Goal: Task Accomplishment & Management: Manage account settings

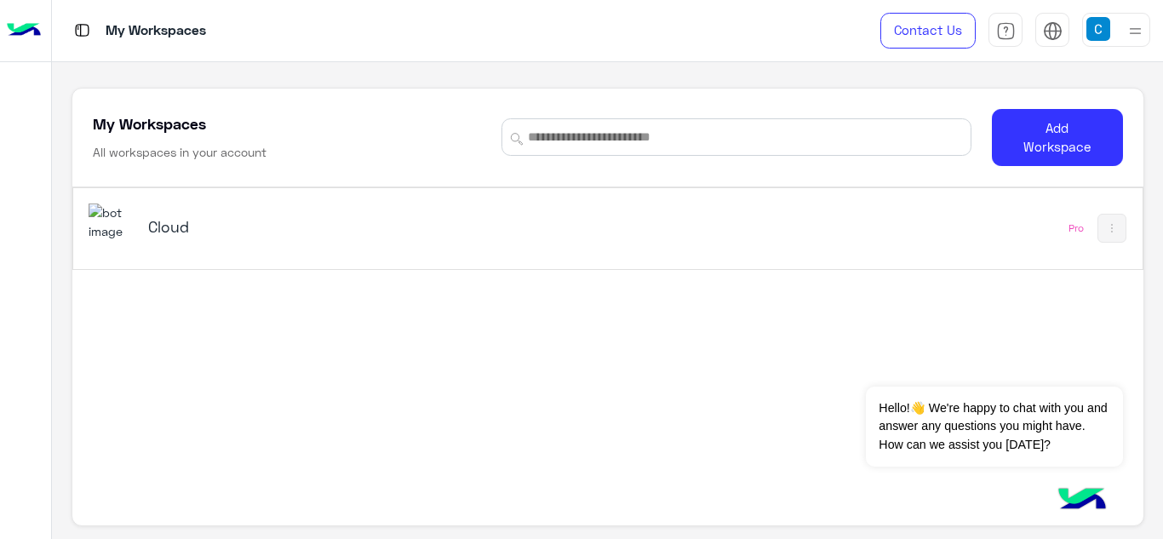
click at [1132, 28] on img at bounding box center [1135, 30] width 21 height 21
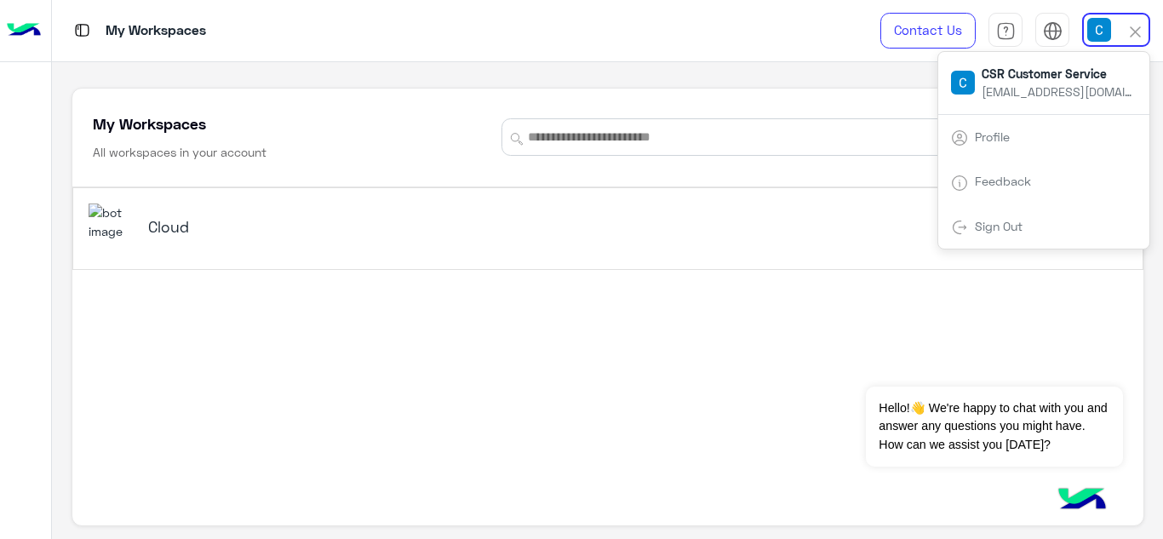
click at [775, 163] on div "My Workspaces All workspaces in your account Add Workspace" at bounding box center [607, 138] width 1071 height 99
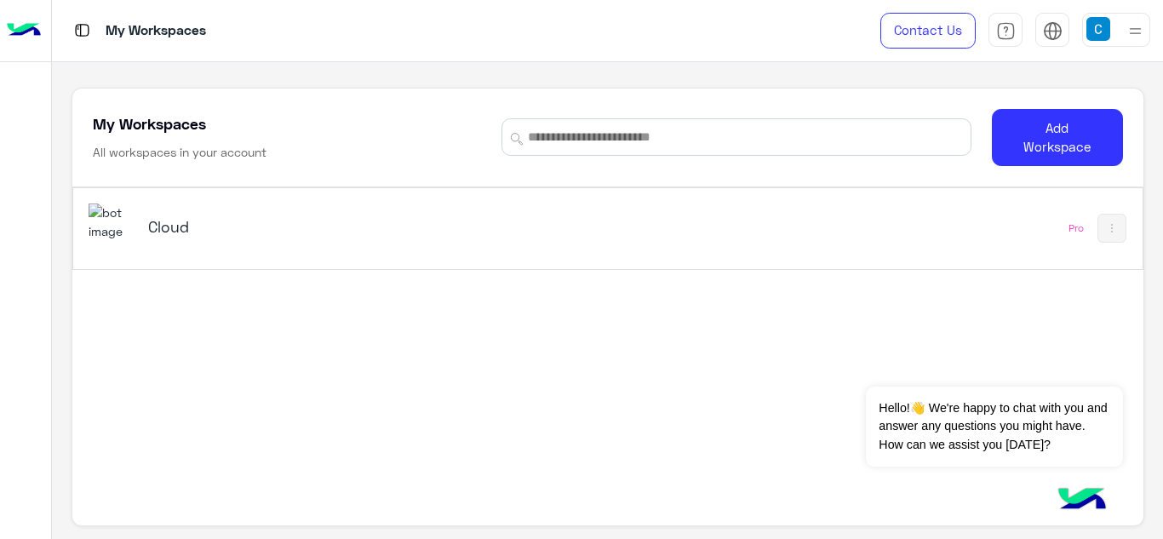
click at [169, 39] on p "My Workspaces" at bounding box center [156, 31] width 100 height 23
click at [200, 203] on div "Cloud Pro" at bounding box center [607, 228] width 1069 height 81
click at [192, 226] on div "My Workspaces Contact Us Help Center عربي English My Workspaces All workspaces …" at bounding box center [607, 269] width 1111 height 539
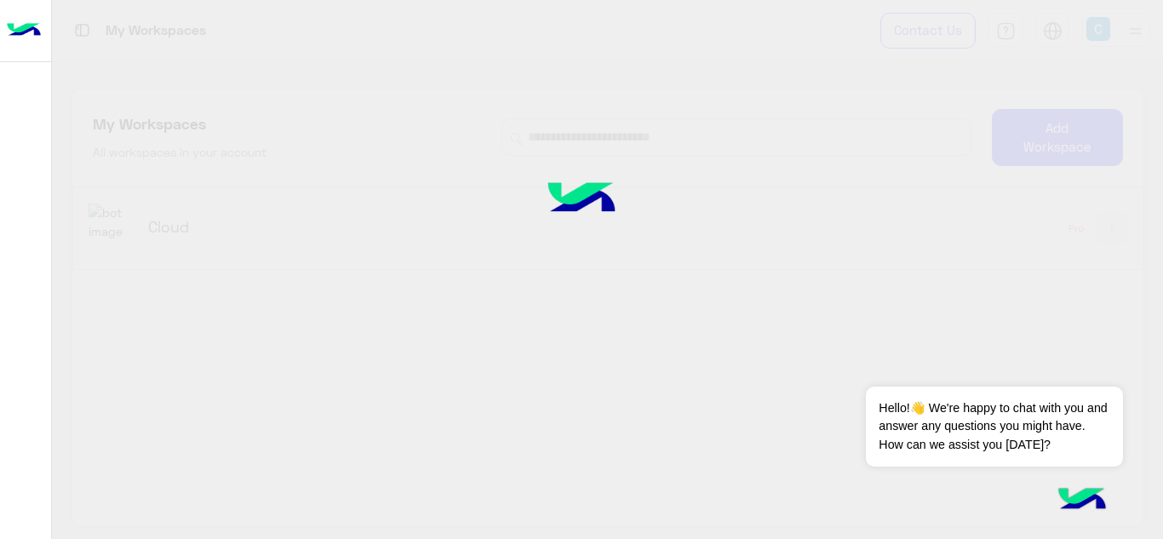
click at [192, 226] on div at bounding box center [581, 269] width 1163 height 539
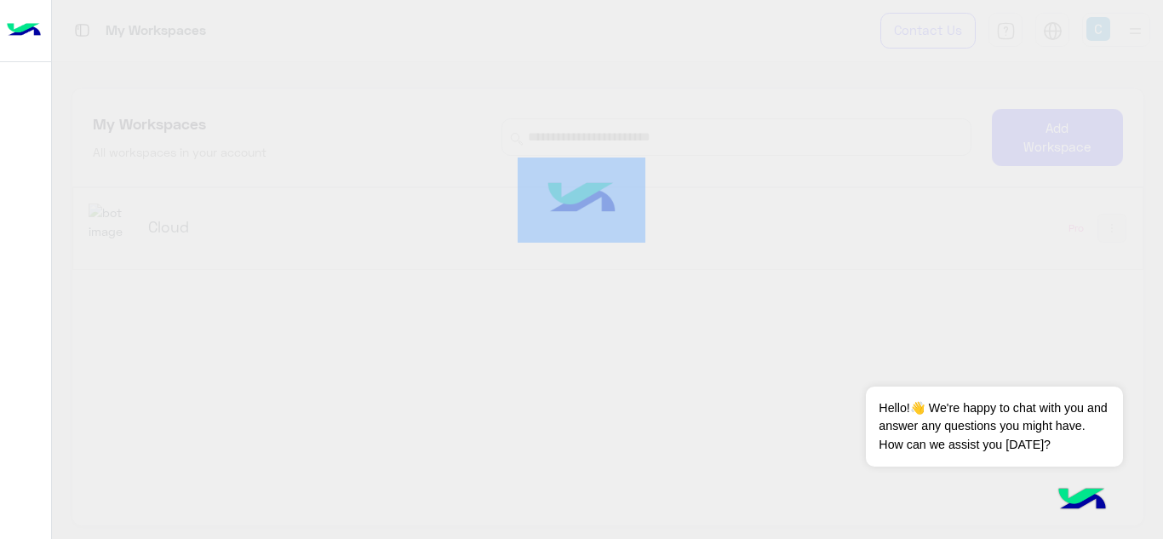
click at [192, 226] on div at bounding box center [581, 269] width 1163 height 539
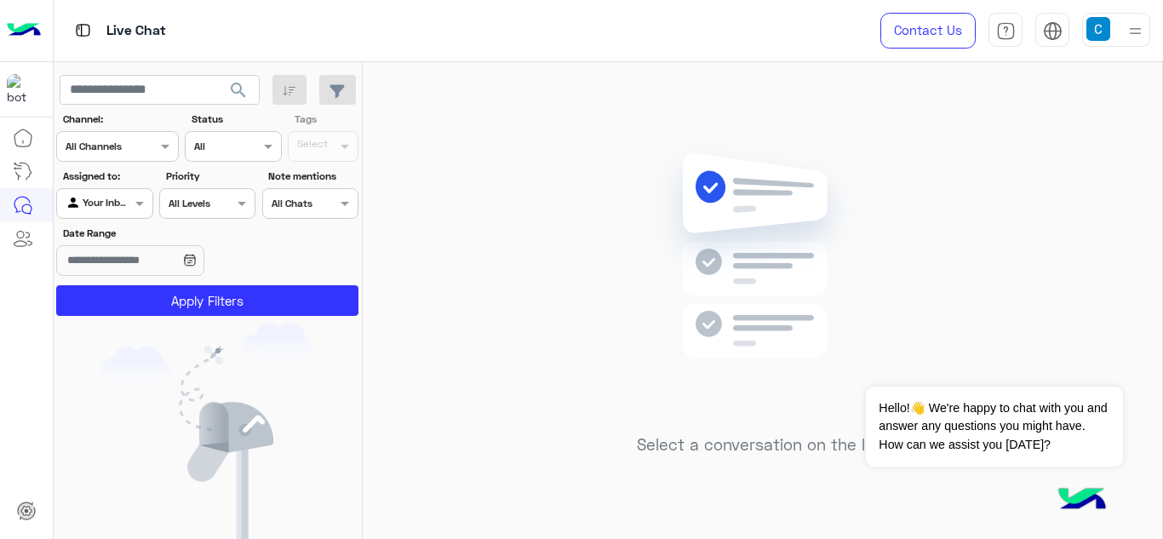
click at [1139, 37] on img at bounding box center [1135, 30] width 21 height 21
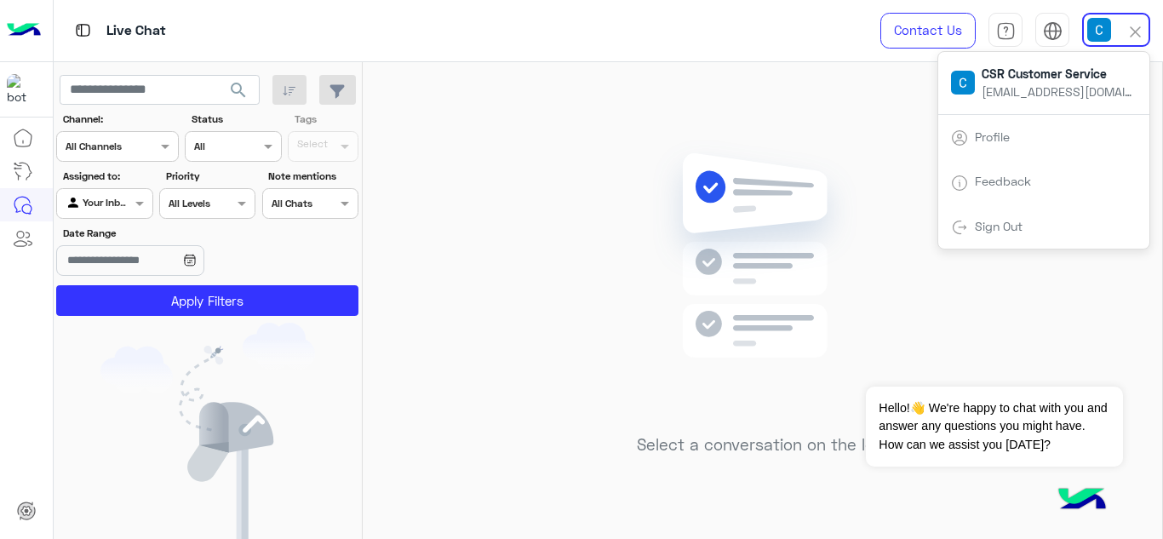
click at [1011, 80] on span "CSR Customer Service" at bounding box center [1058, 74] width 153 height 18
click at [956, 95] on img at bounding box center [963, 83] width 24 height 24
click at [729, 122] on div "Select a conversation on the left" at bounding box center [763, 304] width 800 height 484
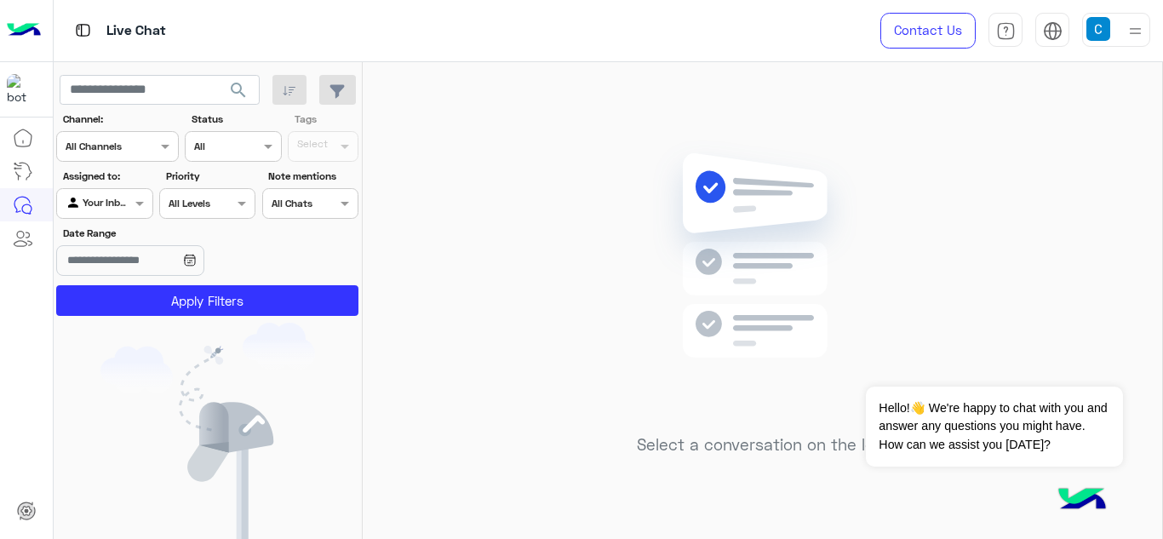
click at [1100, 22] on img at bounding box center [1098, 29] width 24 height 24
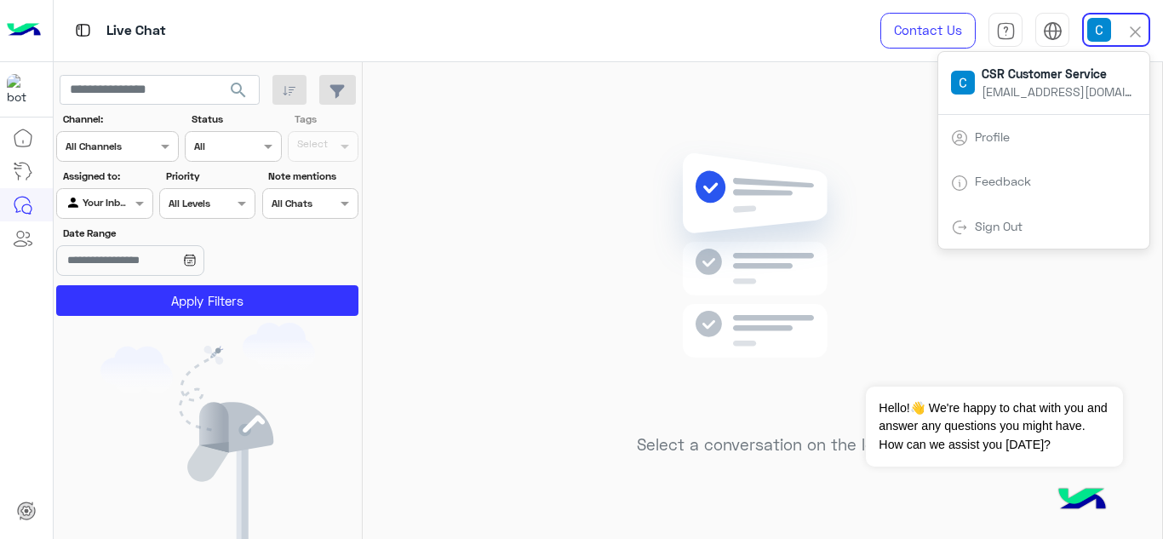
click at [1077, 93] on span "csr@kt-group.co" at bounding box center [1058, 92] width 153 height 18
click at [1006, 133] on link "Profile" at bounding box center [992, 136] width 35 height 14
click at [991, 134] on link "Profile" at bounding box center [992, 136] width 35 height 14
click at [955, 137] on img at bounding box center [959, 137] width 17 height 17
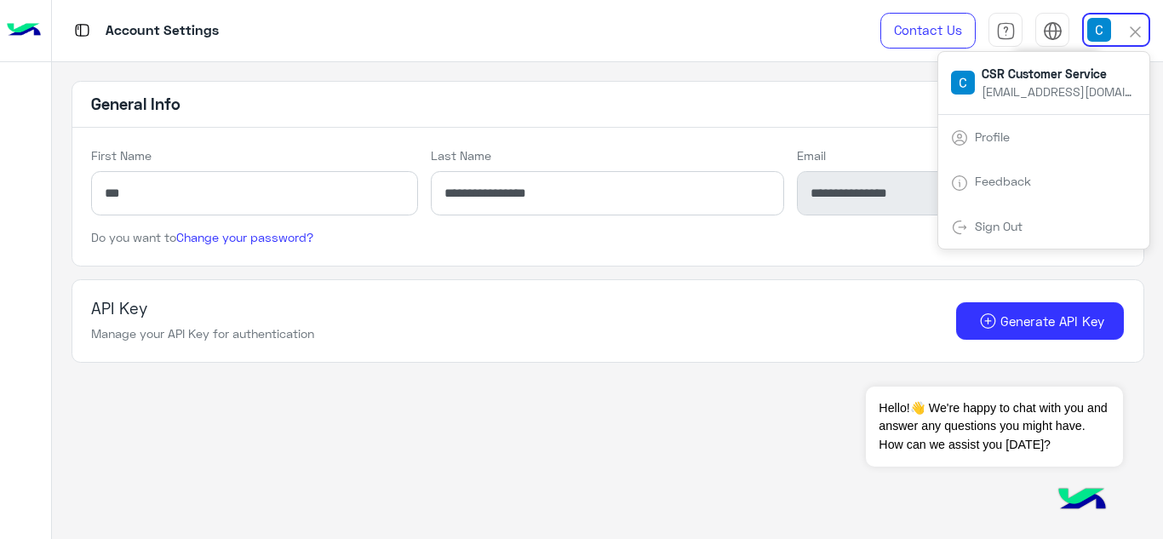
click at [1055, 37] on img at bounding box center [1053, 31] width 20 height 20
drag, startPoint x: 1066, startPoint y: 34, endPoint x: 1056, endPoint y: 29, distance: 11.4
click at [1056, 29] on div "عربي English" at bounding box center [1052, 30] width 34 height 34
click at [1056, 29] on img at bounding box center [1053, 31] width 20 height 20
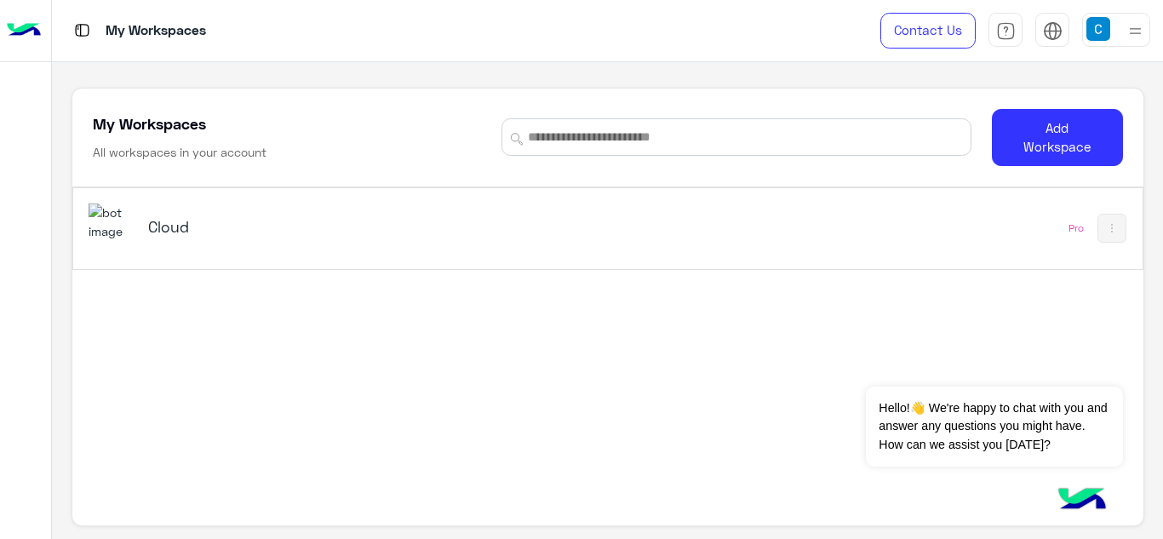
click at [1131, 22] on img at bounding box center [1135, 30] width 21 height 21
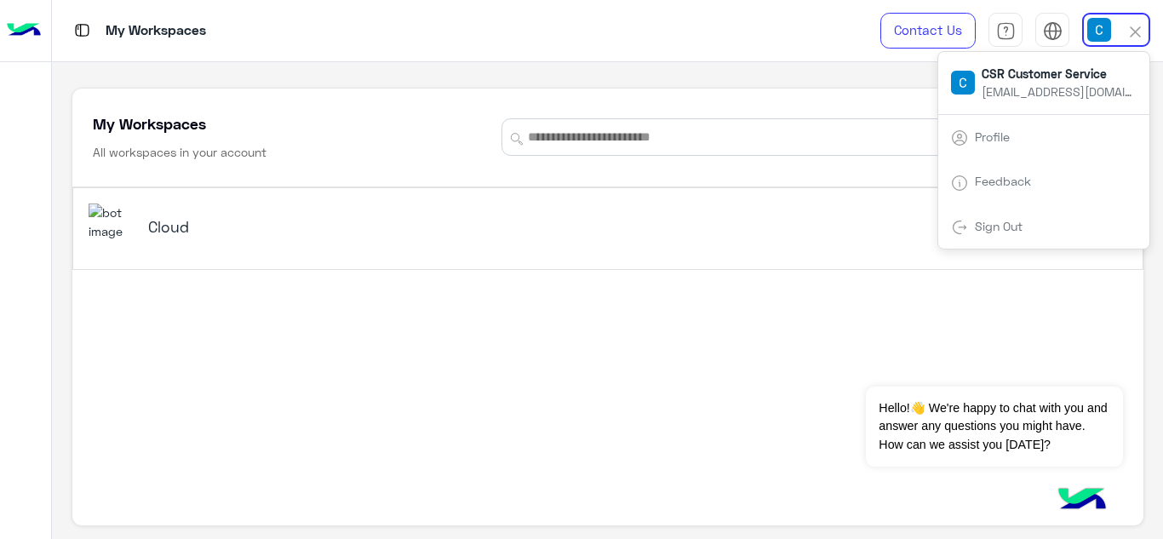
click at [1043, 86] on span "[EMAIL_ADDRESS][DOMAIN_NAME]" at bounding box center [1058, 92] width 153 height 18
click at [996, 225] on link "Sign Out" at bounding box center [999, 226] width 48 height 14
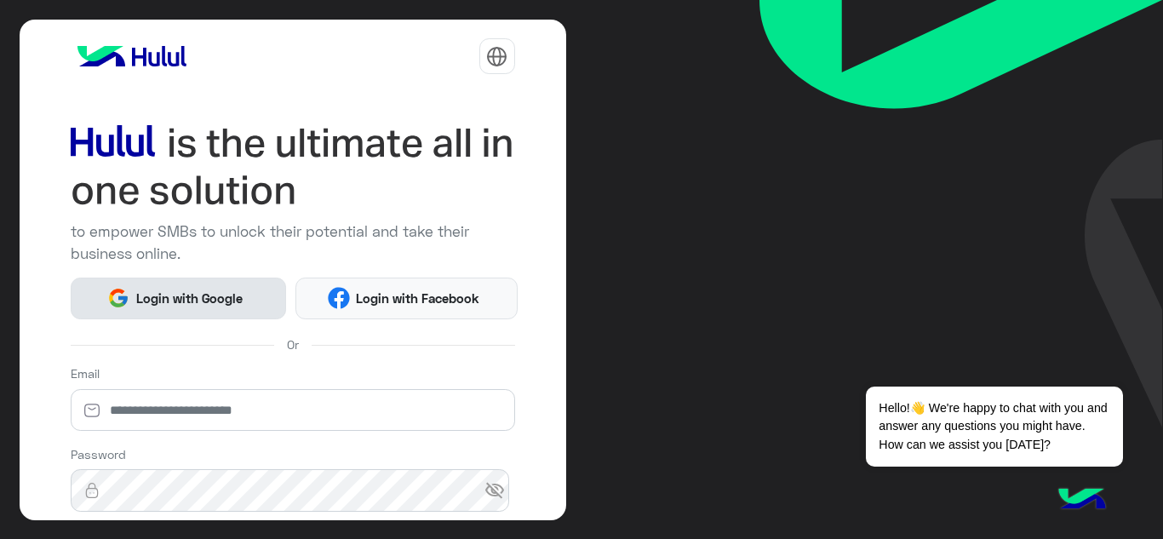
click at [241, 296] on span "Login with Google" at bounding box center [188, 299] width 119 height 20
click at [215, 290] on span "Login with Google" at bounding box center [188, 299] width 119 height 20
click at [224, 286] on button "Login with Google" at bounding box center [179, 299] width 216 height 42
